Goal: Transaction & Acquisition: Subscribe to service/newsletter

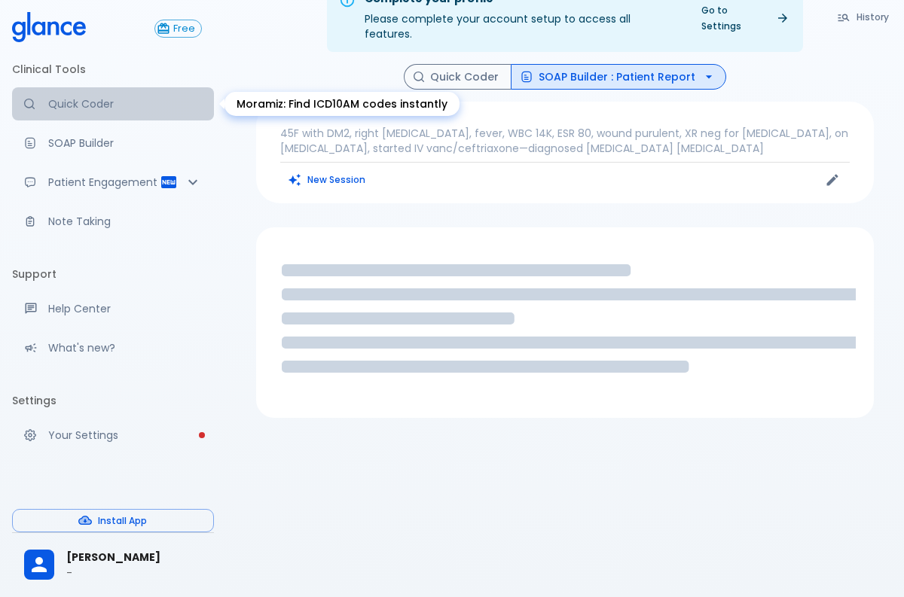
click at [77, 87] on link "Quick Coder" at bounding box center [113, 103] width 202 height 33
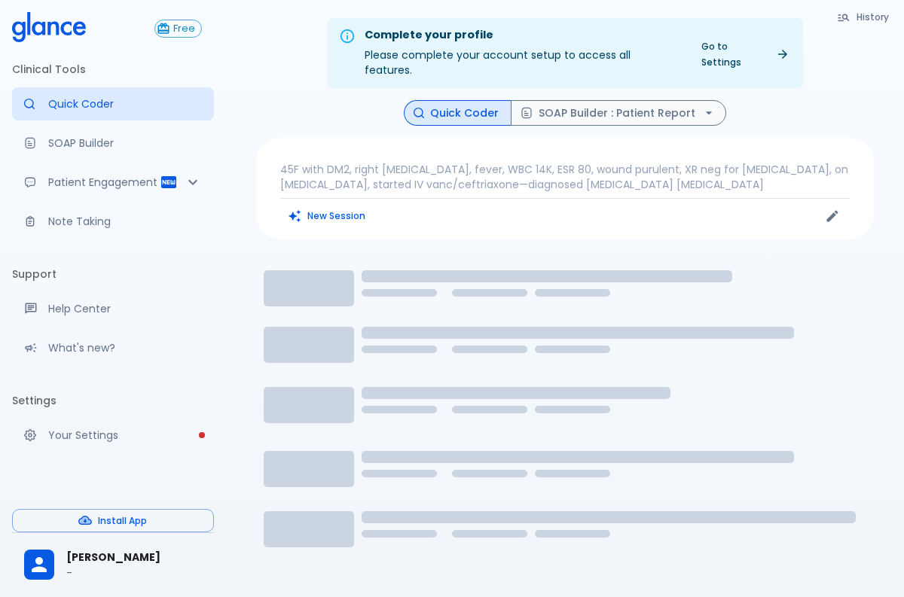
click at [322, 205] on button "New Session" at bounding box center [327, 216] width 94 height 22
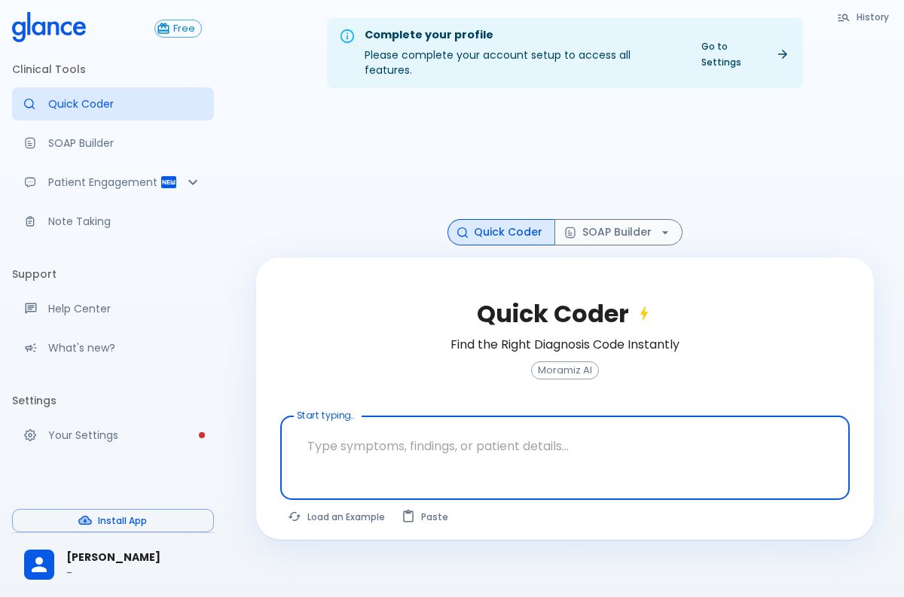
click at [341, 506] on button "Load an Example" at bounding box center [337, 517] width 114 height 22
type textarea "45F with DM2, right [MEDICAL_DATA], fever, WBC 14K, ESR 80, wound purulent, XR …"
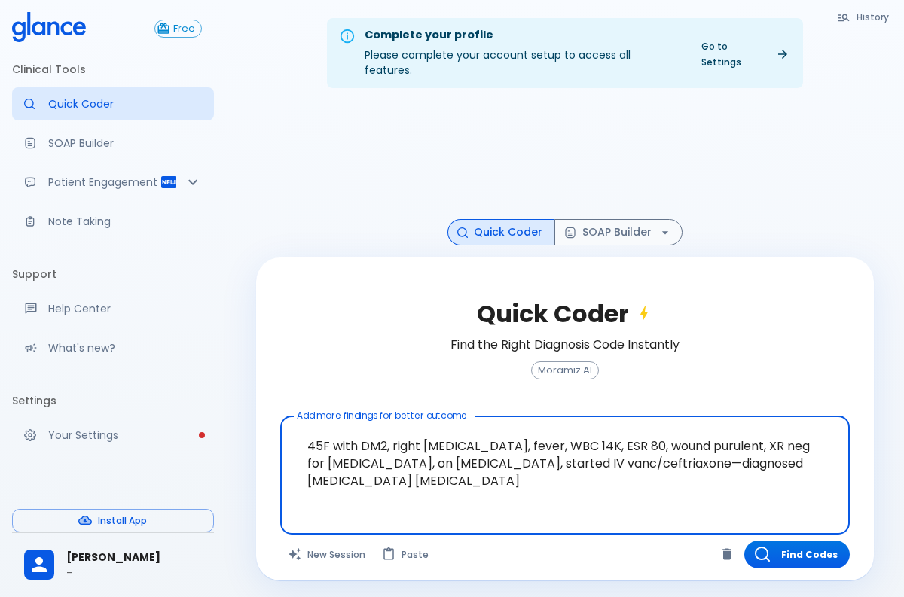
click at [366, 456] on textarea "45F with DM2, right [MEDICAL_DATA], fever, WBC 14K, ESR 80, wound purulent, XR …" at bounding box center [565, 464] width 548 height 82
click at [410, 471] on textarea "45F with DM2, right [MEDICAL_DATA], fever, WBC 14K, ESR 80, wound purulent, XR …" at bounding box center [565, 464] width 548 height 82
click at [760, 547] on icon "button" at bounding box center [762, 554] width 15 height 15
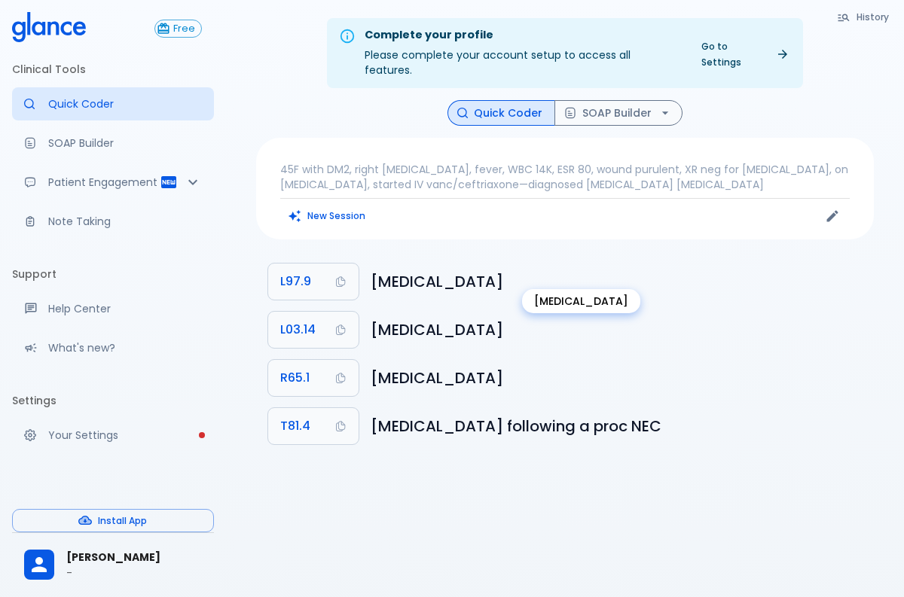
click at [427, 270] on h6 "[MEDICAL_DATA]" at bounding box center [616, 282] width 491 height 24
click at [414, 318] on h6 "[MEDICAL_DATA]" at bounding box center [616, 330] width 491 height 24
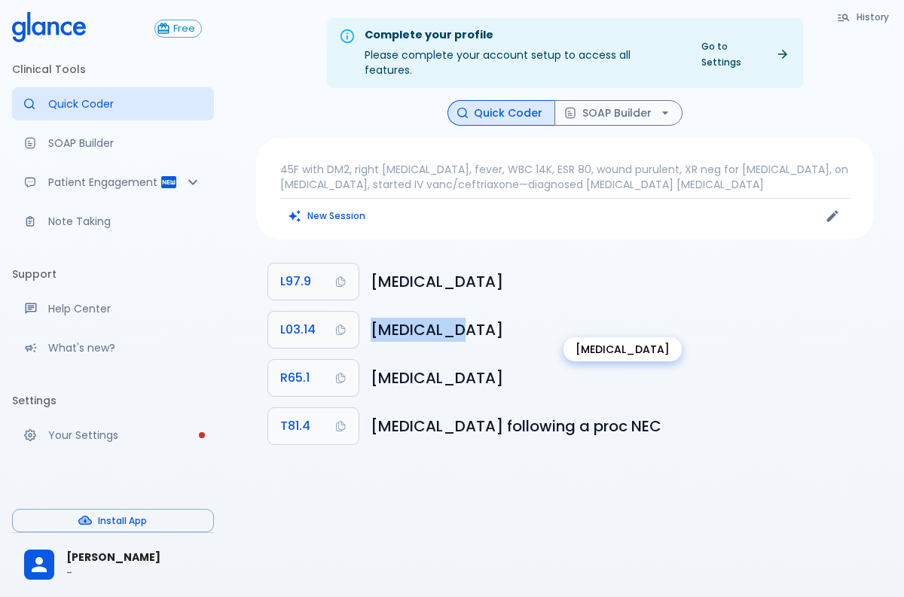
click at [414, 318] on h6 "[MEDICAL_DATA]" at bounding box center [616, 330] width 491 height 24
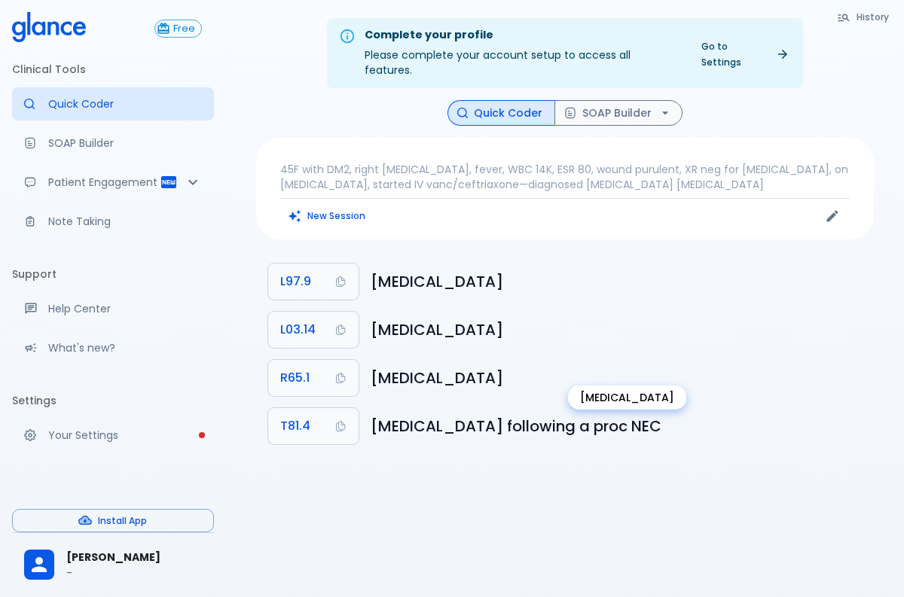
click at [423, 366] on h6 "[MEDICAL_DATA]" at bounding box center [616, 378] width 491 height 24
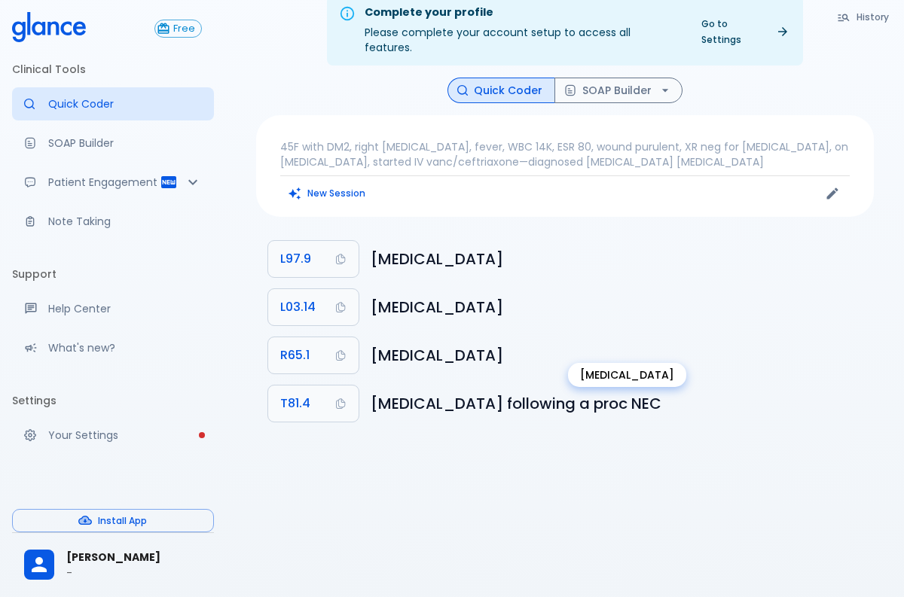
scroll to position [36, 0]
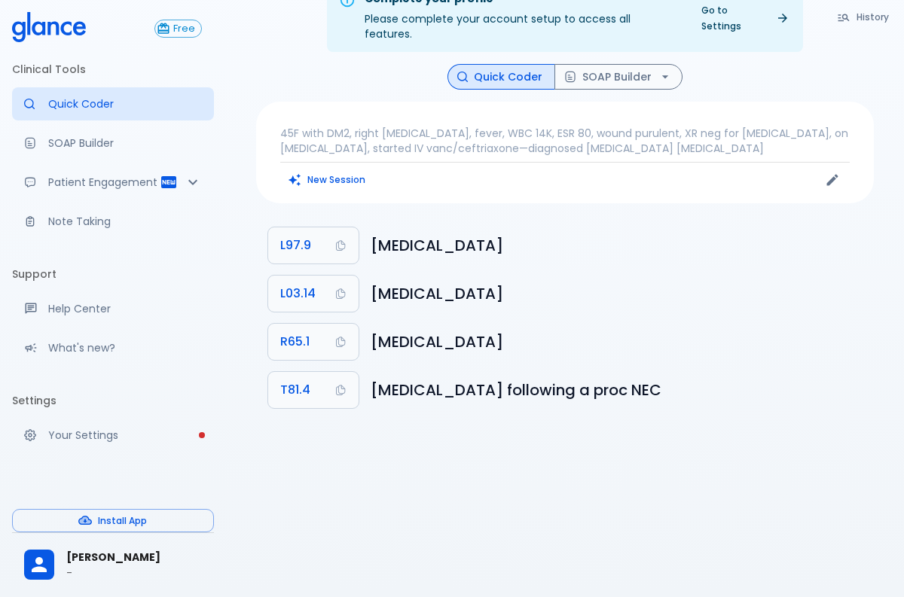
click at [428, 404] on ul "L97.9 [MEDICAL_DATA] L03.14 [MEDICAL_DATA] R65.1 [MEDICAL_DATA] T81.4 [MEDICAL_…" at bounding box center [565, 317] width 618 height 205
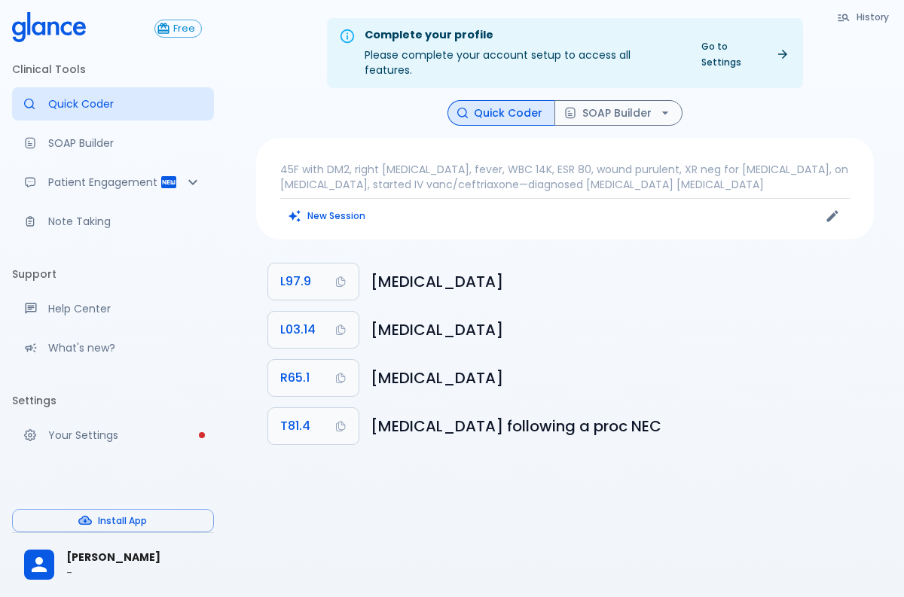
click at [652, 111] on div "History Quick Coder SOAP Builder 45F with DM2, right [MEDICAL_DATA], fever, WBC…" at bounding box center [565, 278] width 654 height 357
click at [651, 100] on button "SOAP Builder" at bounding box center [618, 113] width 128 height 26
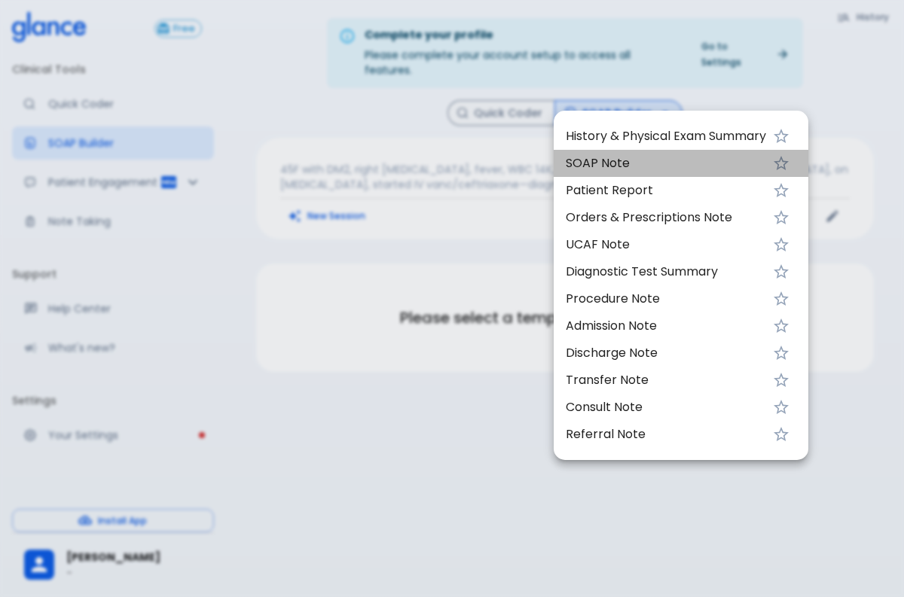
click at [606, 163] on span "SOAP Note" at bounding box center [666, 163] width 200 height 18
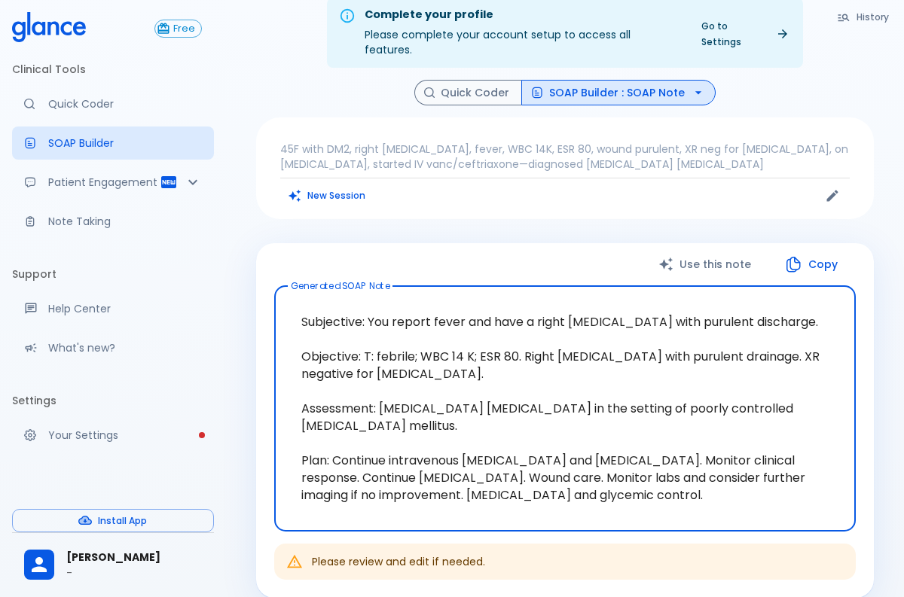
scroll to position [21, 0]
click at [497, 298] on textarea "Subjective: You report fever and have a right [MEDICAL_DATA] with purulent disc…" at bounding box center [565, 408] width 560 height 221
click at [503, 298] on textarea "Subjective: You report fever and have a right [MEDICAL_DATA] with purulent disc…" at bounding box center [565, 408] width 560 height 221
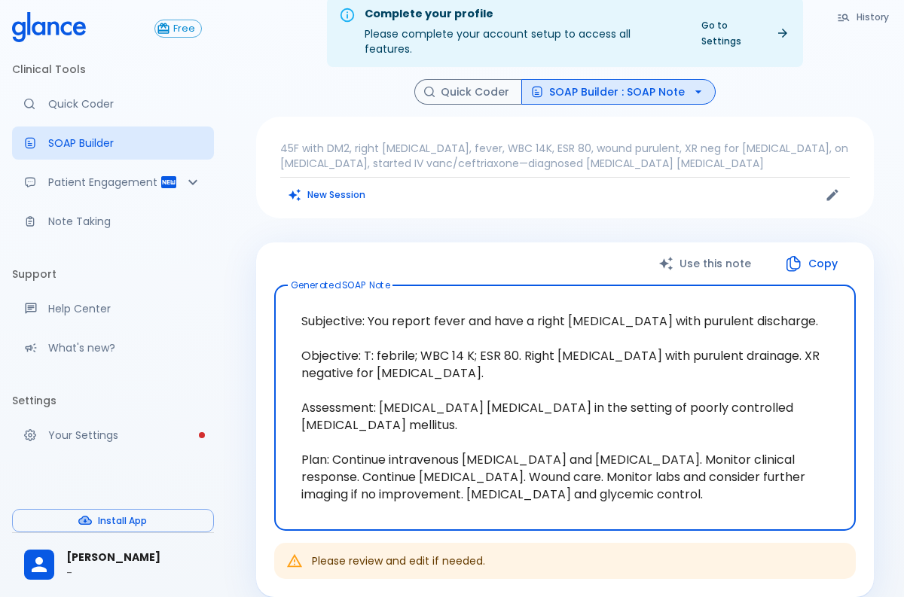
click at [503, 298] on textarea "Subjective: You report fever and have a right [MEDICAL_DATA] with purulent disc…" at bounding box center [565, 408] width 560 height 221
click at [393, 342] on textarea "Subjective: You report fever and have a right [MEDICAL_DATA] with purulent disc…" at bounding box center [565, 408] width 560 height 221
drag, startPoint x: 426, startPoint y: 340, endPoint x: 456, endPoint y: 343, distance: 29.5
click at [456, 343] on textarea "Subjective: You report fever and have a right [MEDICAL_DATA] with purulent disc…" at bounding box center [565, 408] width 560 height 221
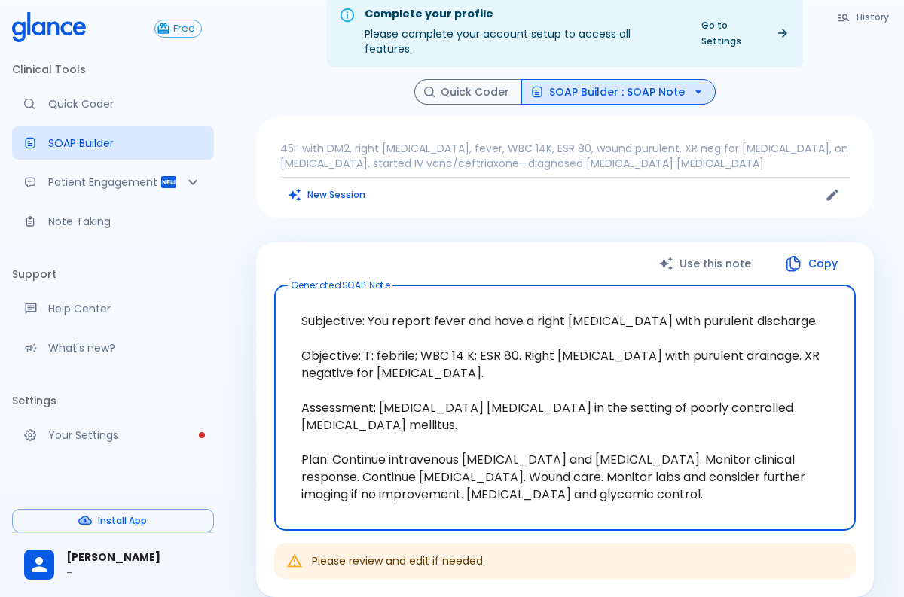
drag, startPoint x: 475, startPoint y: 340, endPoint x: 648, endPoint y: 343, distance: 173.3
click at [648, 343] on textarea "Subjective: You report fever and have a right [MEDICAL_DATA] with purulent disc…" at bounding box center [565, 408] width 560 height 221
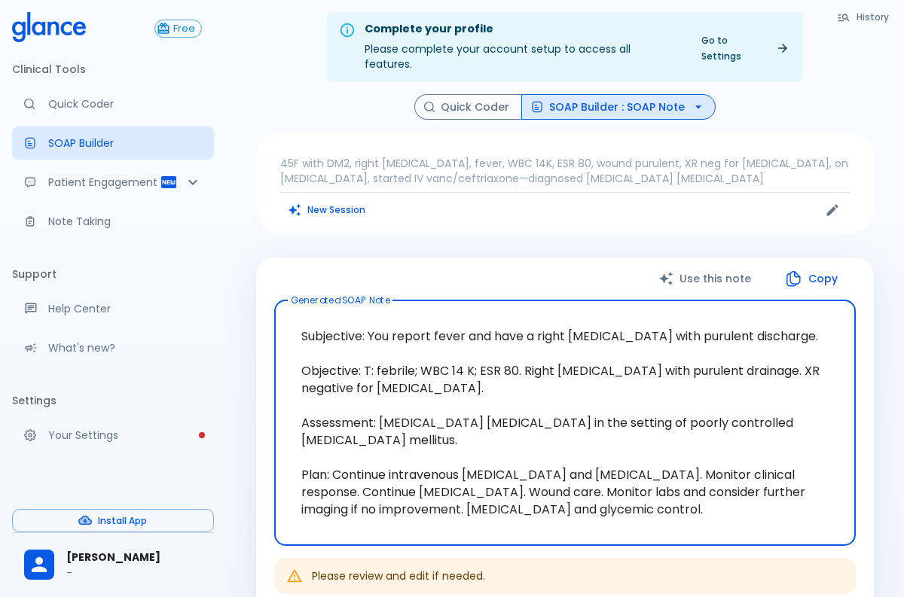
scroll to position [5, 0]
click at [468, 414] on textarea "Subjective: You report fever and have a right [MEDICAL_DATA] with purulent disc…" at bounding box center [565, 423] width 560 height 221
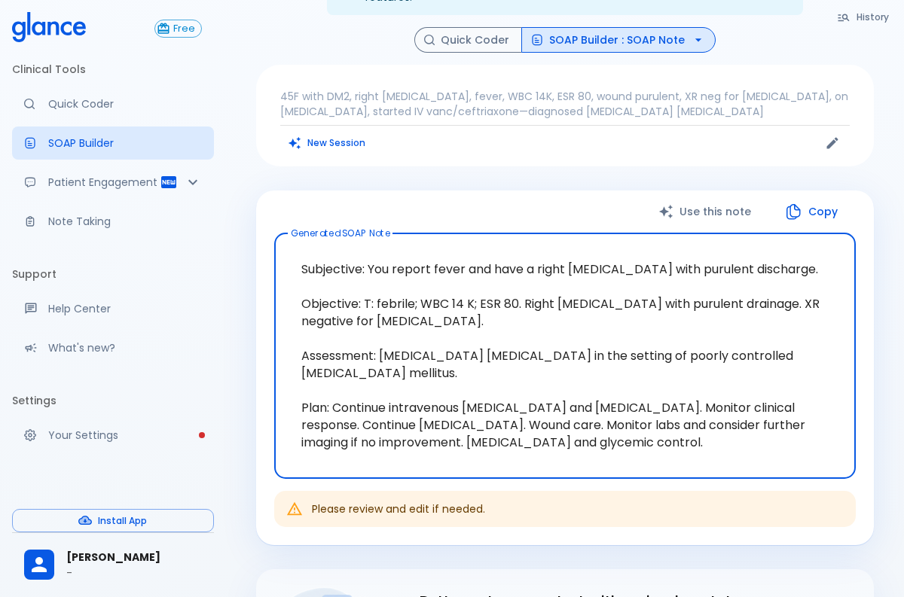
click at [469, 415] on textarea "Subjective: You report fever and have a right [MEDICAL_DATA] with purulent disc…" at bounding box center [565, 356] width 560 height 221
click at [469, 415] on textarea "Subjective: You report fever and have a right [MEDICAL_DATA] with purulent disc…" at bounding box center [565, 355] width 560 height 221
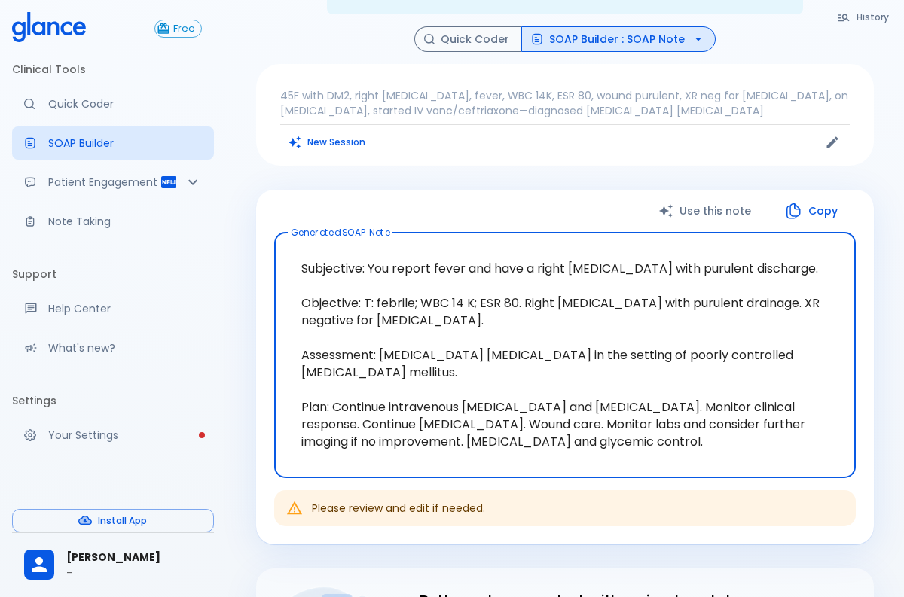
click at [469, 415] on textarea "Subjective: You report fever and have a right [MEDICAL_DATA] with purulent disc…" at bounding box center [565, 355] width 560 height 221
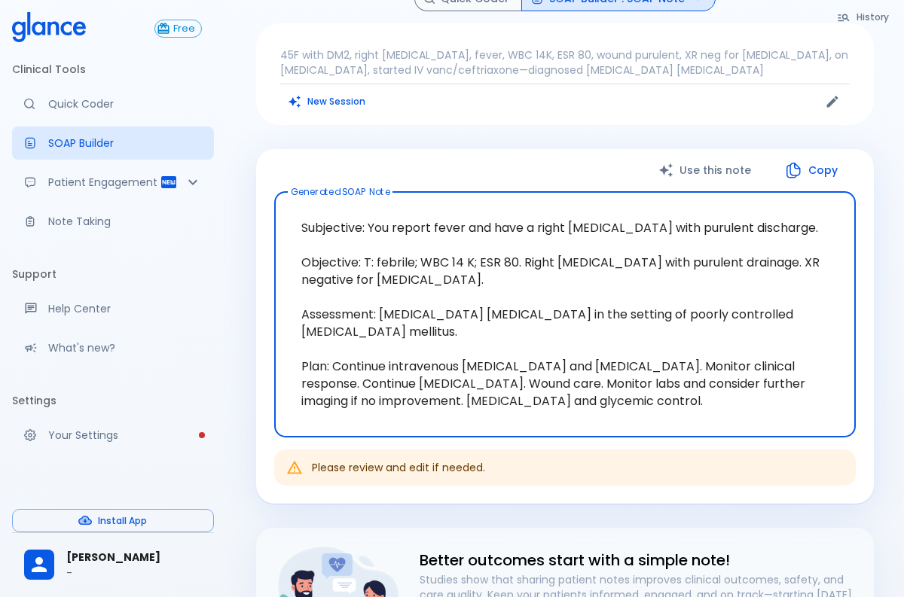
scroll to position [0, 0]
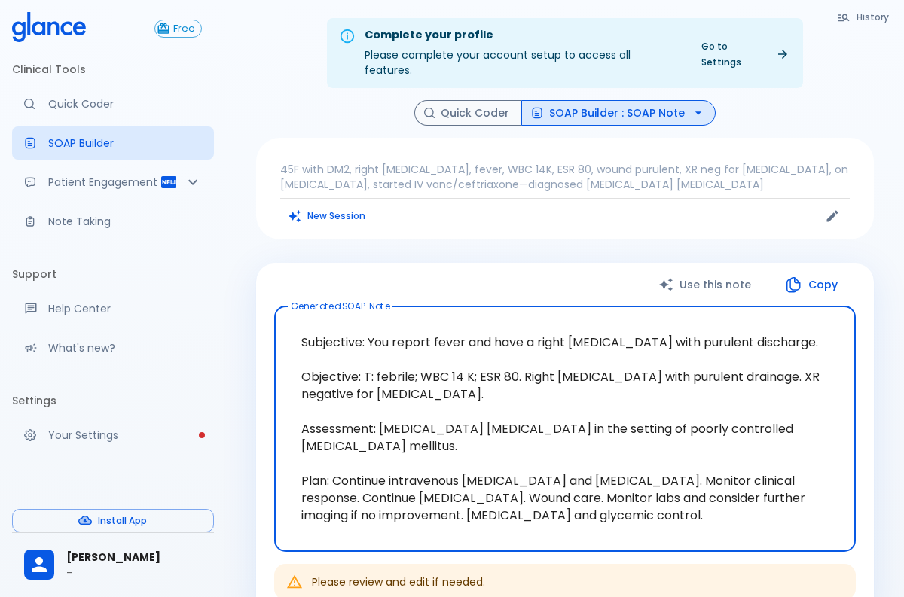
click at [683, 270] on button "Use this note" at bounding box center [706, 285] width 126 height 31
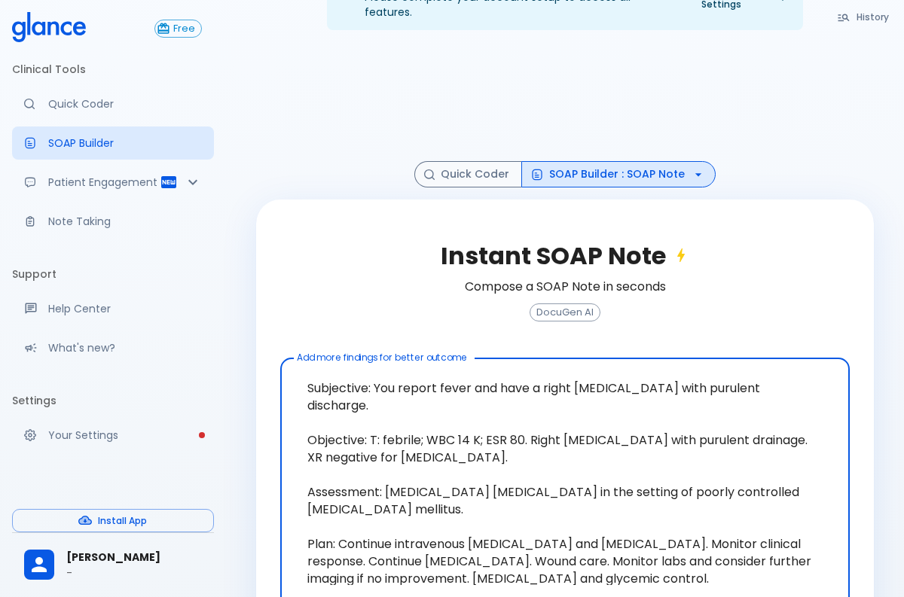
scroll to position [124, 0]
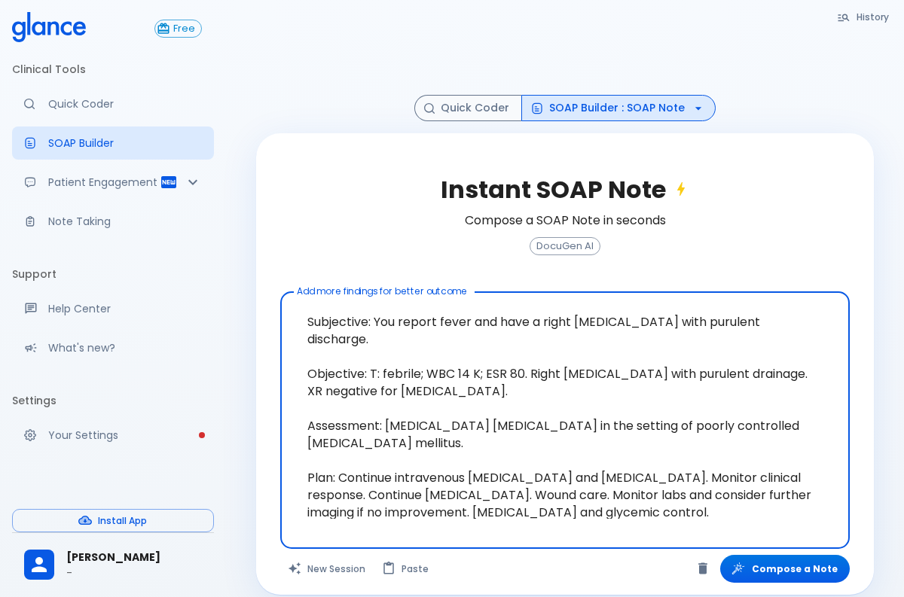
click at [691, 101] on icon "button" at bounding box center [698, 108] width 15 height 15
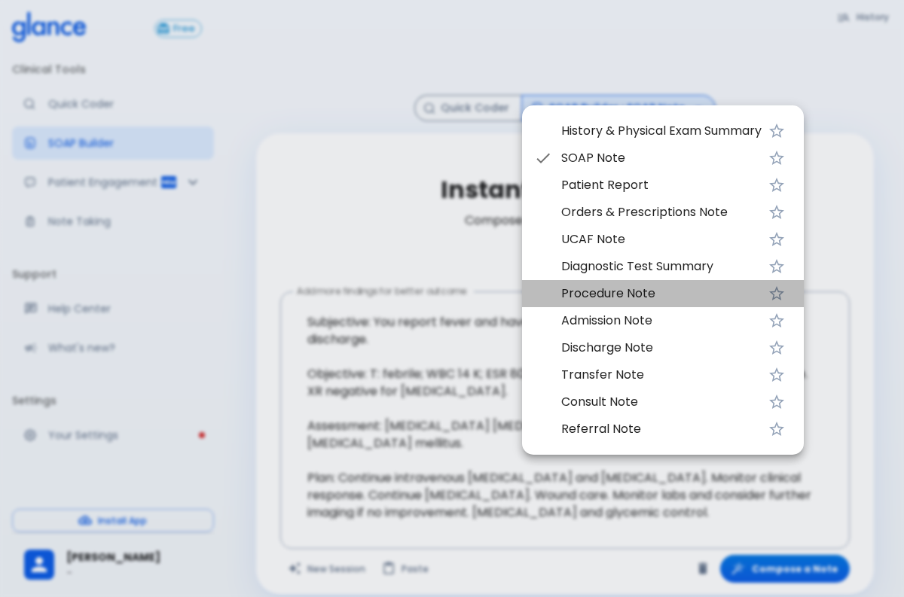
click at [613, 289] on span "Procedure Note" at bounding box center [661, 294] width 200 height 18
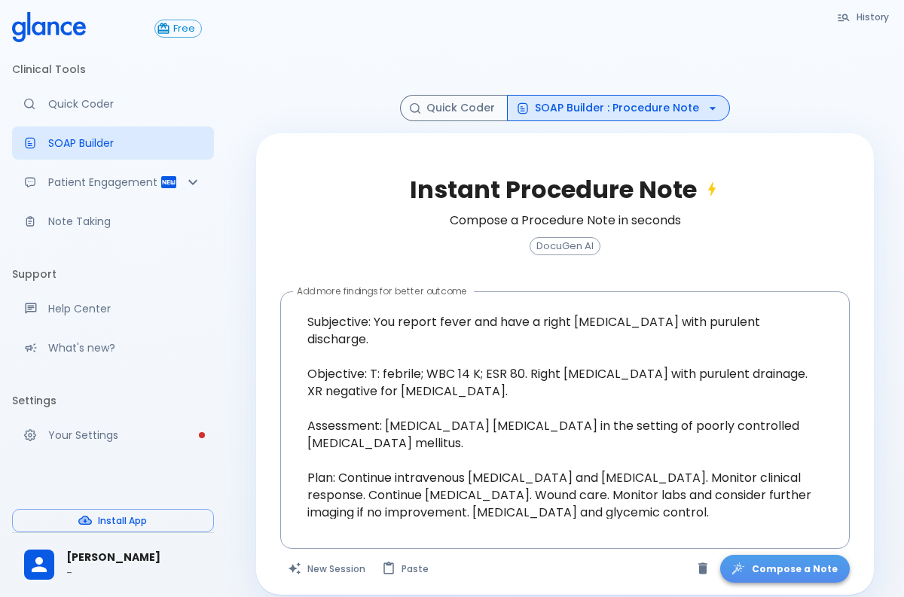
click at [806, 560] on button "Compose a Note" at bounding box center [785, 569] width 130 height 28
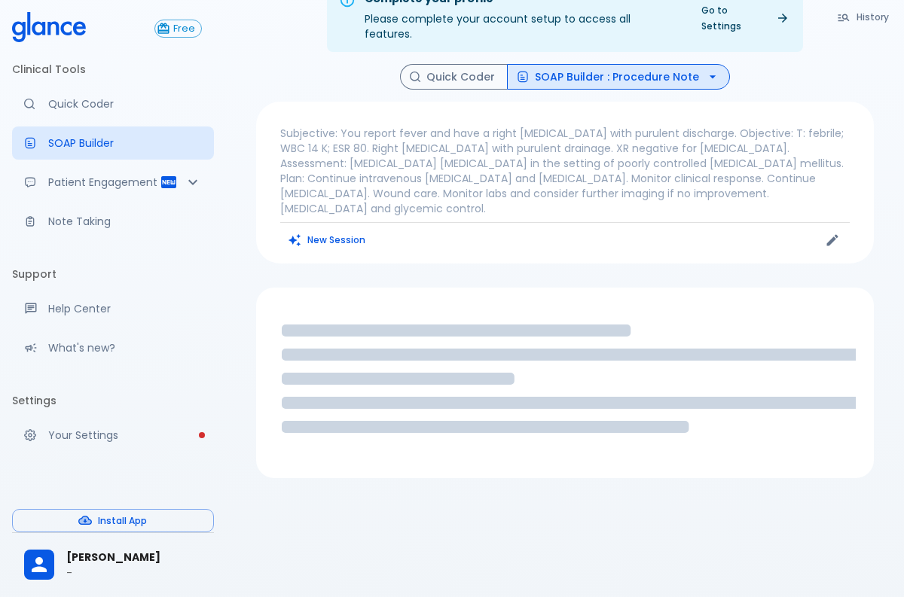
scroll to position [82, 0]
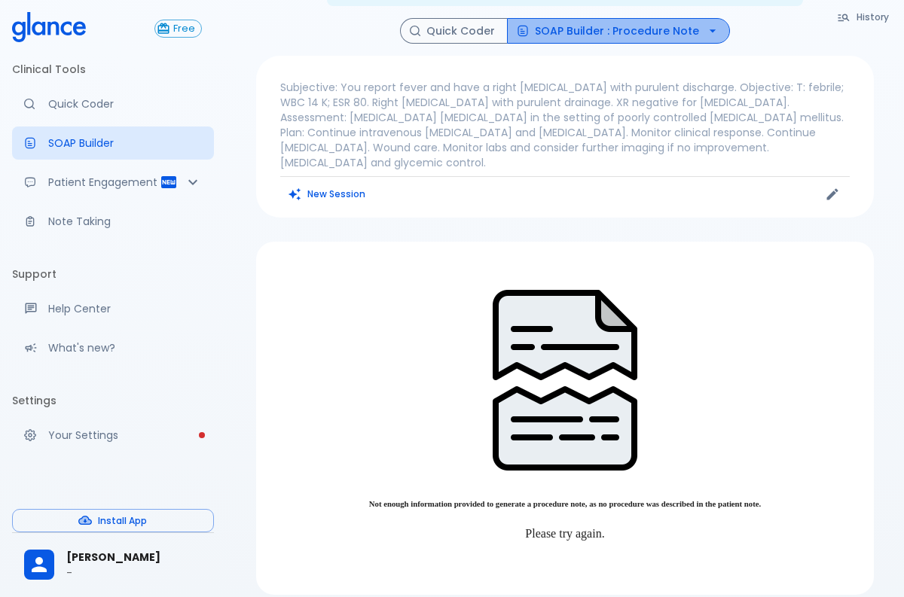
click at [670, 18] on button "SOAP Builder : Procedure Note" at bounding box center [618, 31] width 223 height 26
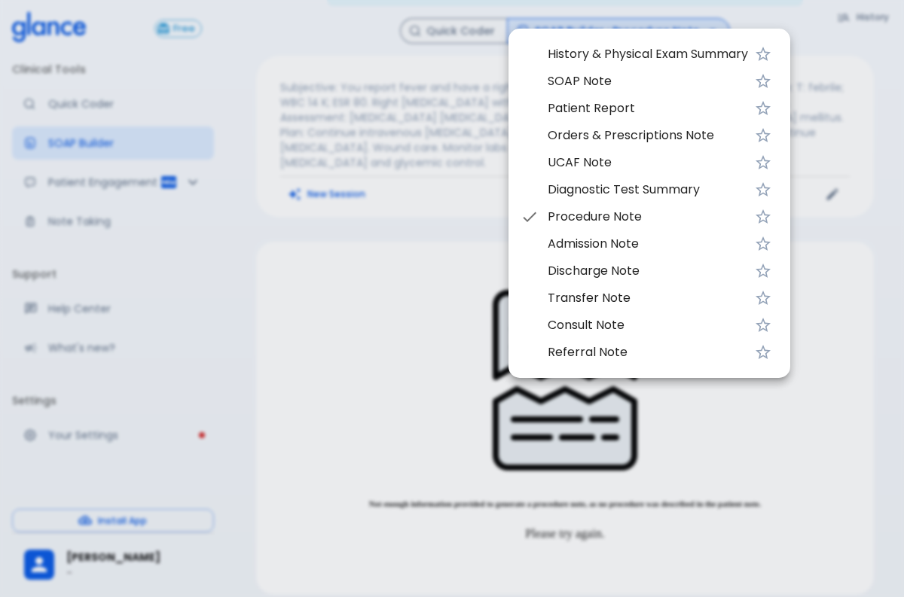
click at [616, 175] on li "UCAF Note" at bounding box center [649, 162] width 282 height 27
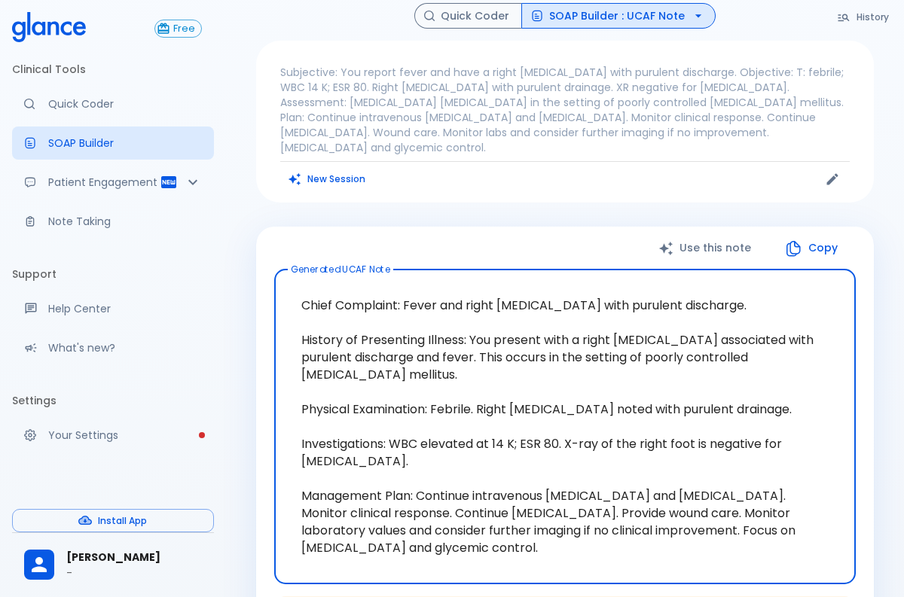
scroll to position [0, 0]
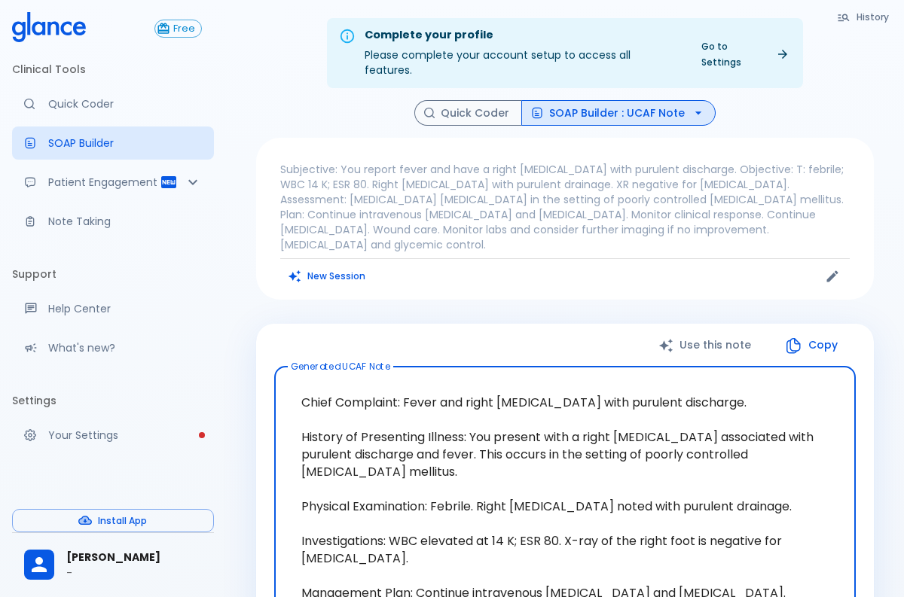
click at [201, 191] on icon "Patient Reports & Referrals" at bounding box center [193, 182] width 18 height 18
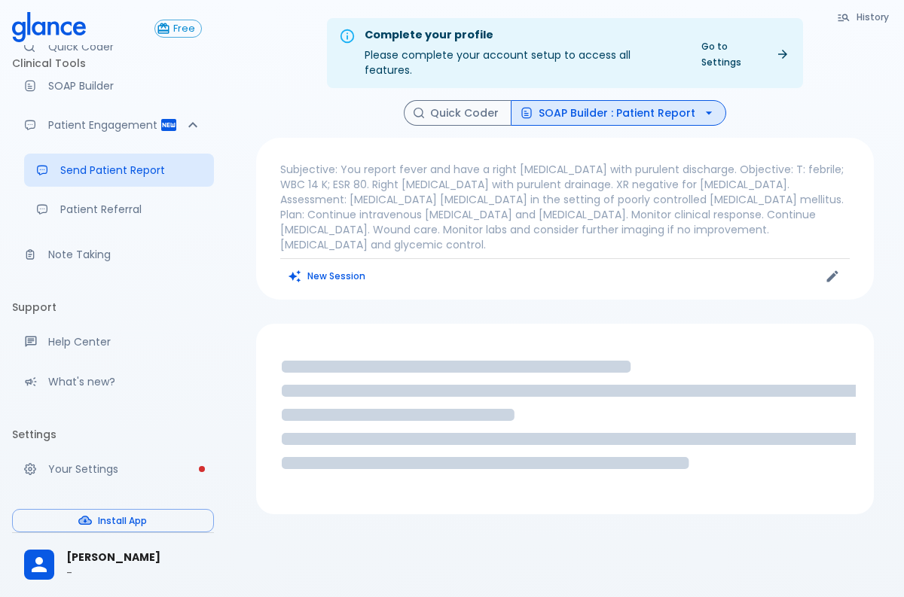
scroll to position [58, 0]
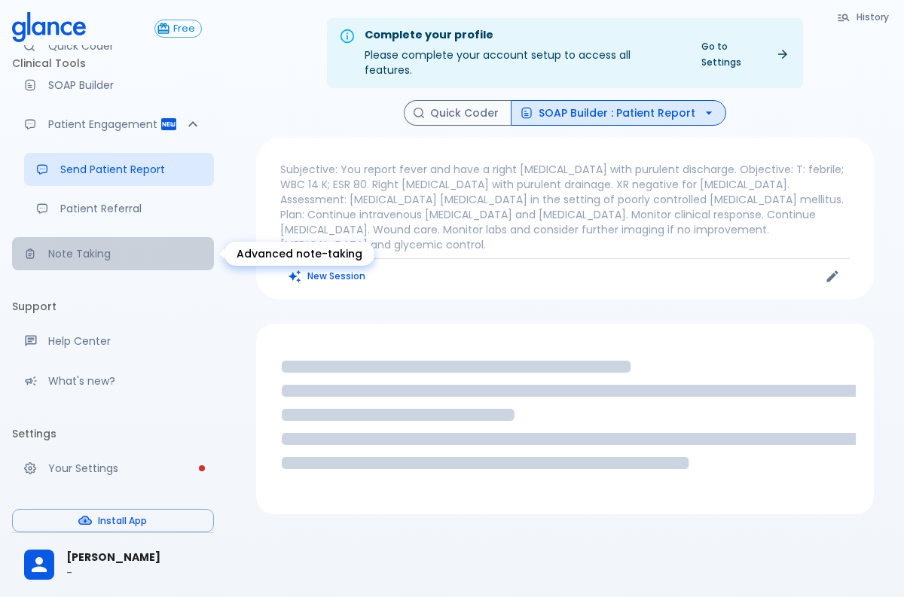
click at [98, 252] on p "Note Taking" at bounding box center [125, 253] width 154 height 15
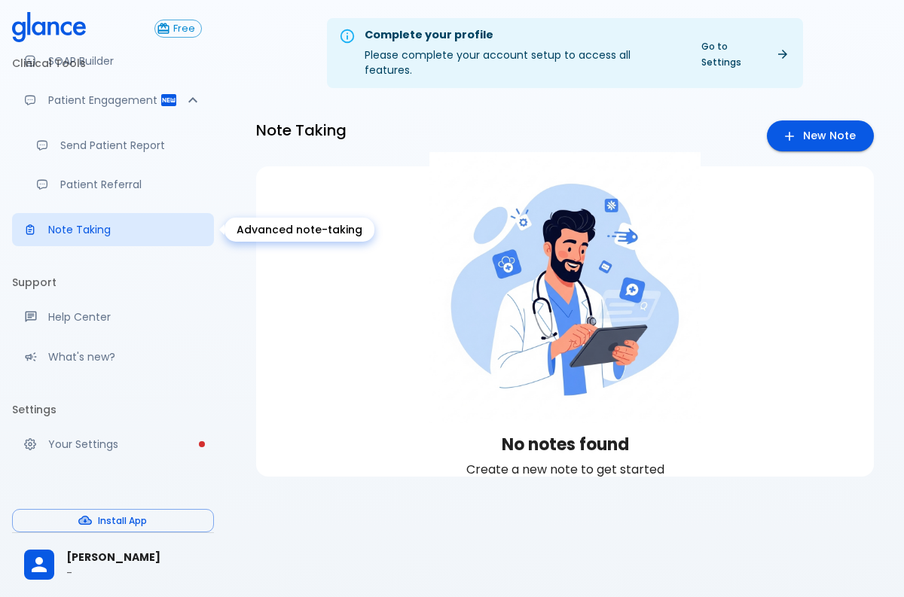
scroll to position [87, 0]
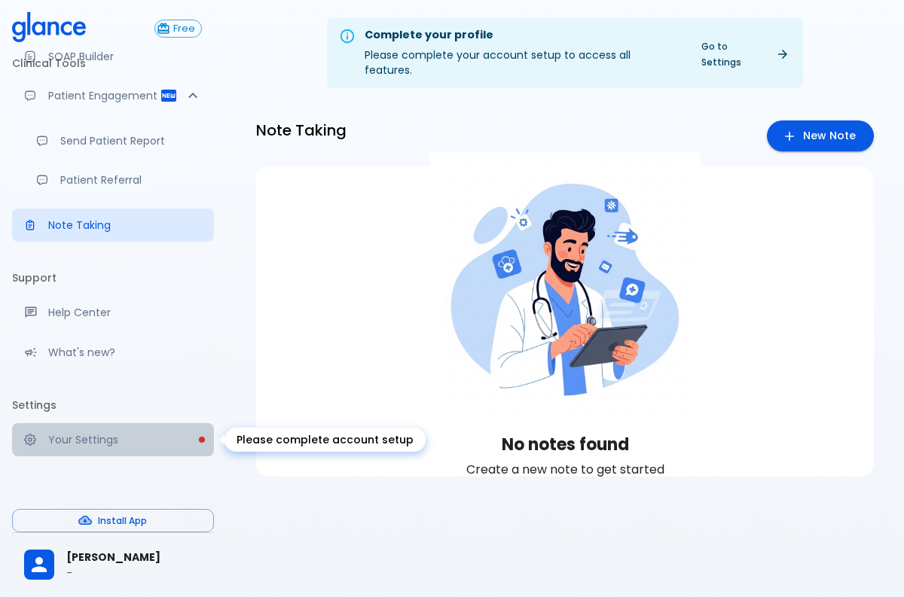
click at [121, 453] on link "Your Settings" at bounding box center [113, 439] width 202 height 33
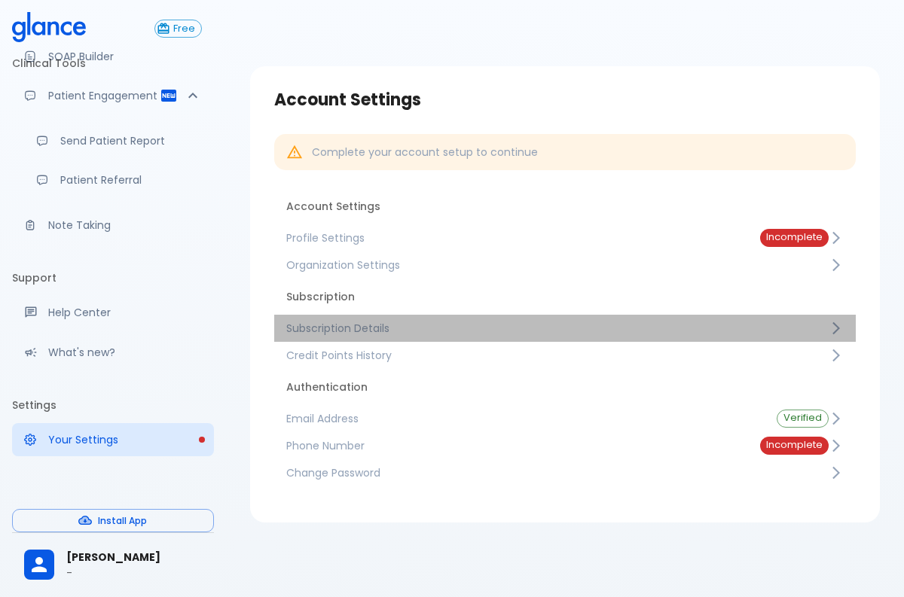
click at [364, 322] on span "Subscription Details" at bounding box center [557, 328] width 542 height 15
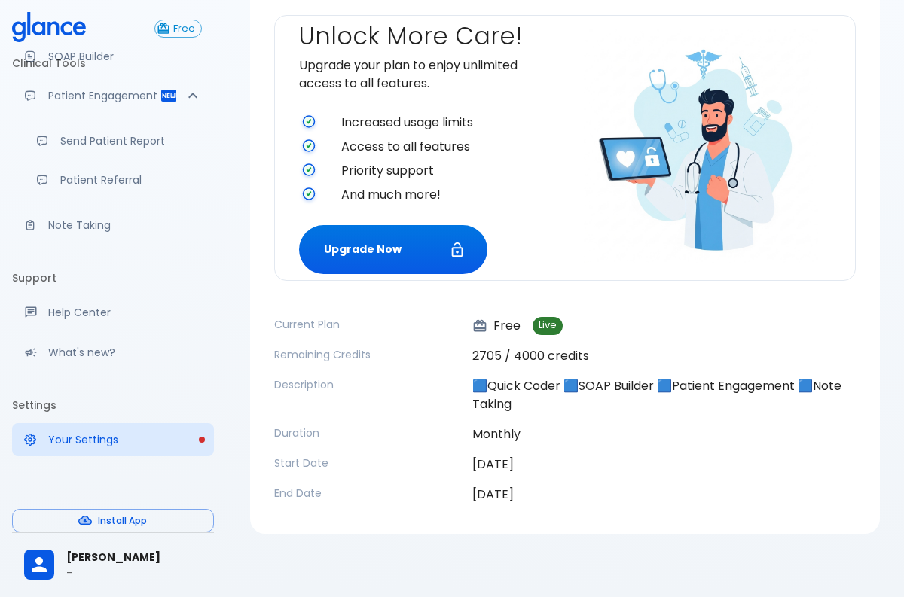
scroll to position [133, 0]
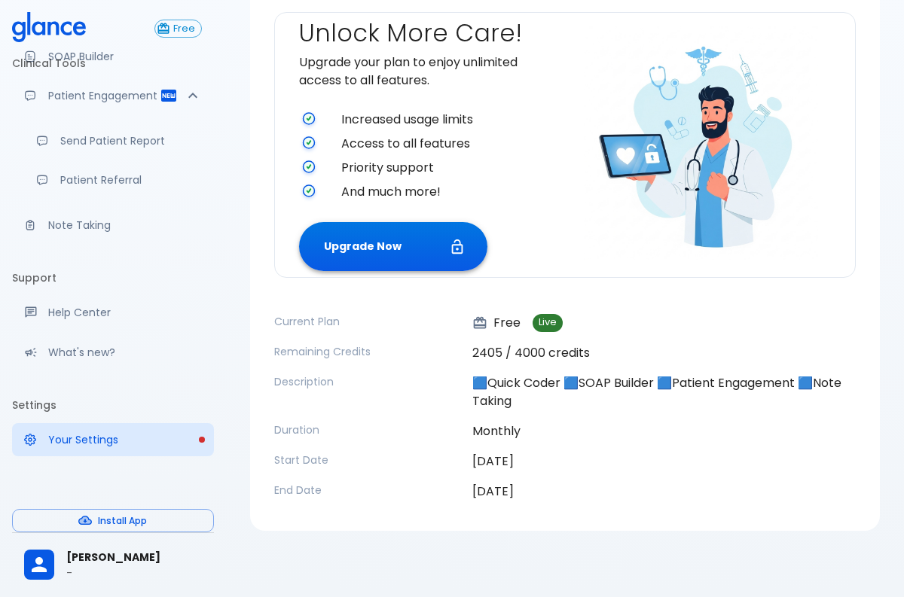
click at [350, 236] on button "Upgrade Now" at bounding box center [393, 246] width 188 height 49
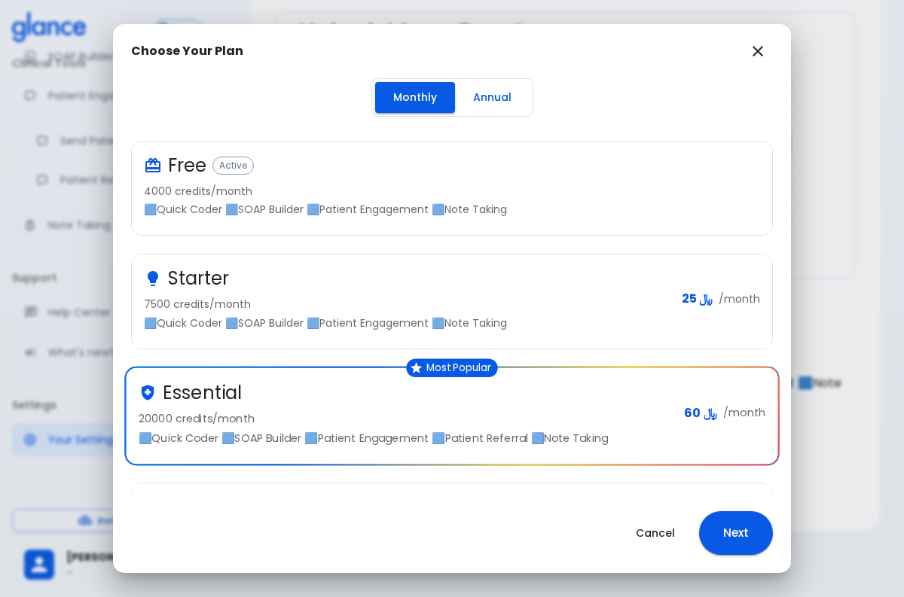
scroll to position [100, 0]
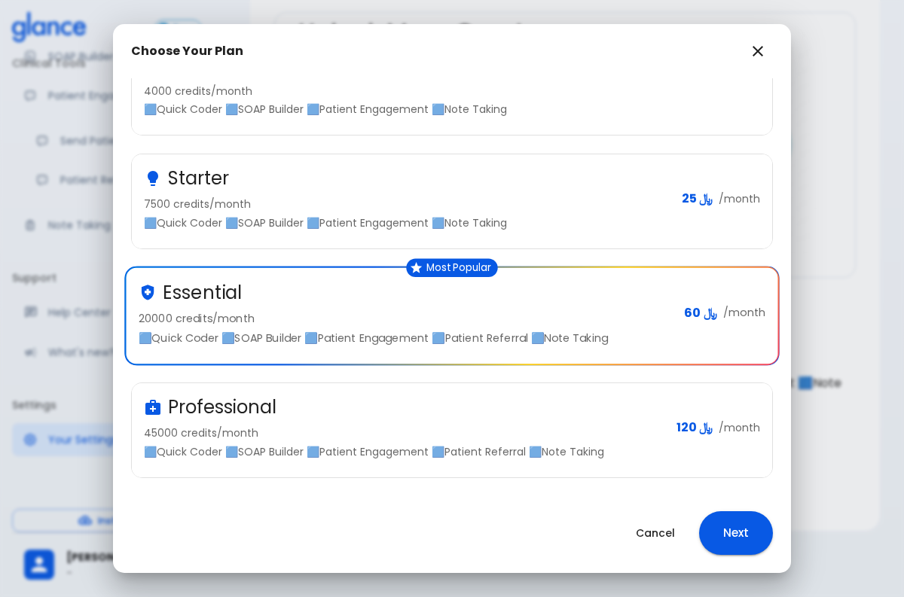
click at [835, 70] on div "Choose Your Plan Monthly Annual Free Active 4000 credits/month 🟦Quick Coder 🟦SO…" at bounding box center [452, 298] width 904 height 597
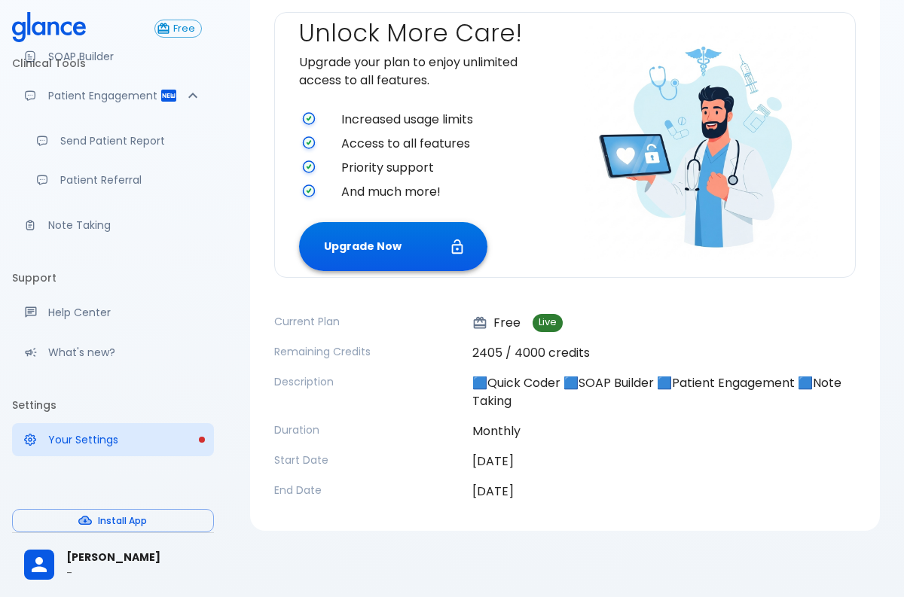
click at [338, 255] on button "Upgrade Now" at bounding box center [393, 246] width 188 height 49
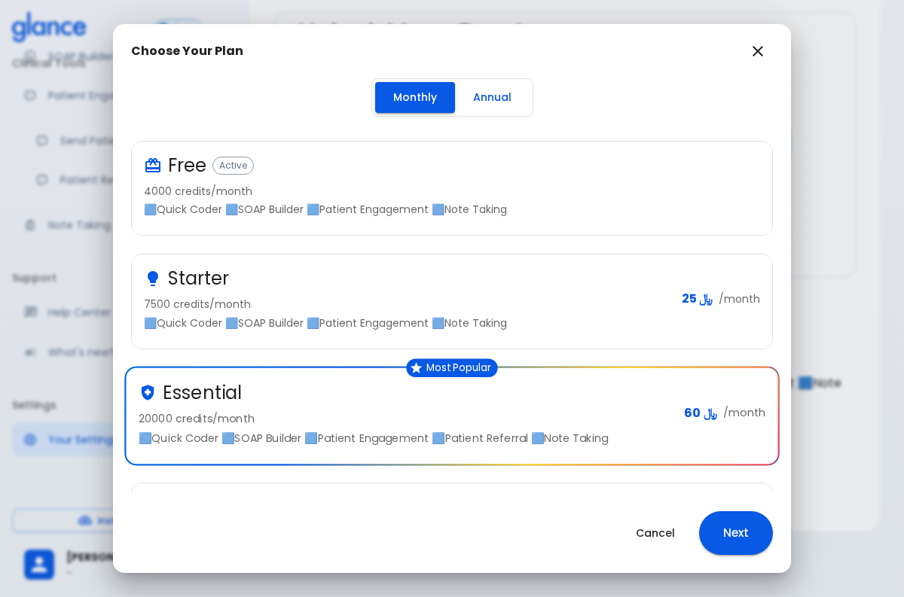
click at [134, 253] on div "Starter 7500 credits/month 🟦Quick Coder 🟦SOAP Builder 🟦Patient Engagement 🟦Note…" at bounding box center [443, 293] width 660 height 114
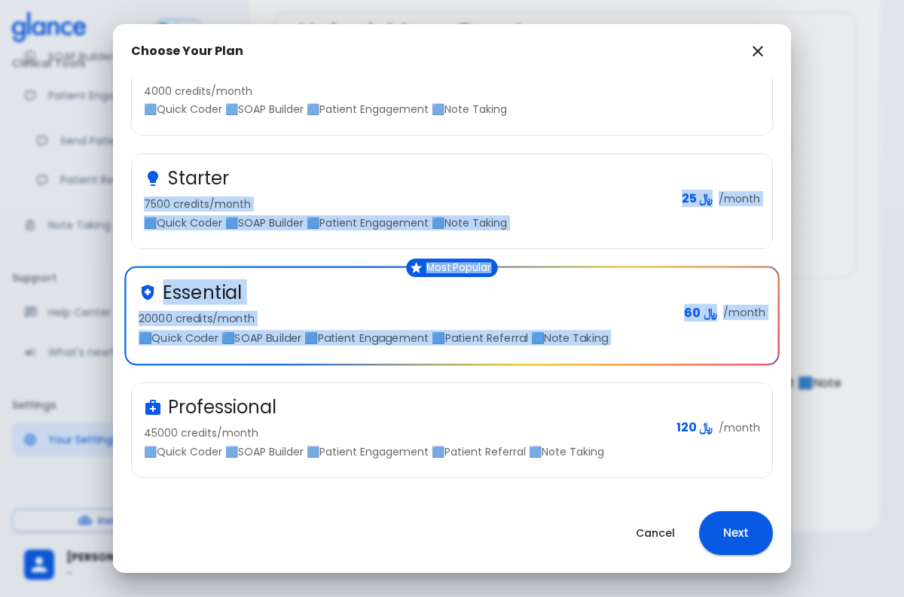
drag, startPoint x: 123, startPoint y: 194, endPoint x: 395, endPoint y: 383, distance: 331.8
click at [395, 383] on div "Free Active 4000 credits/month 🟦Quick Coder 🟦SOAP Builder 🟦Patient Engagement 🟦…" at bounding box center [443, 251] width 660 height 456
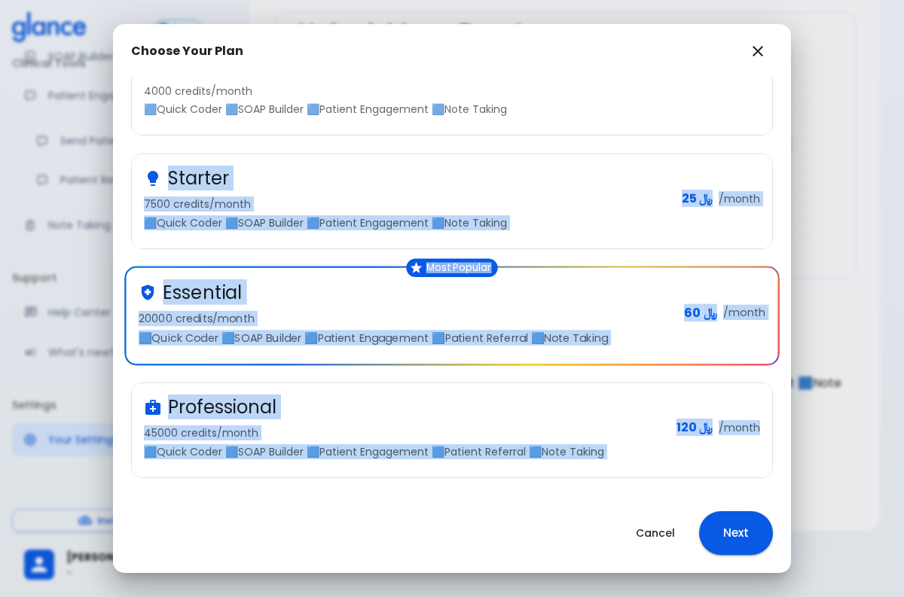
drag, startPoint x: 118, startPoint y: 160, endPoint x: 792, endPoint y: 463, distance: 739.8
click at [792, 463] on div "Choose Your Plan Monthly Annual Free Active 4000 credits/month 🟦Quick Coder 🟦SO…" at bounding box center [452, 298] width 904 height 597
copy div "Starter 7500 credits/month 🟦Quick Coder 🟦SOAP Builder 🟦Patient Engagement 🟦Note…"
